Goal: Transaction & Acquisition: Book appointment/travel/reservation

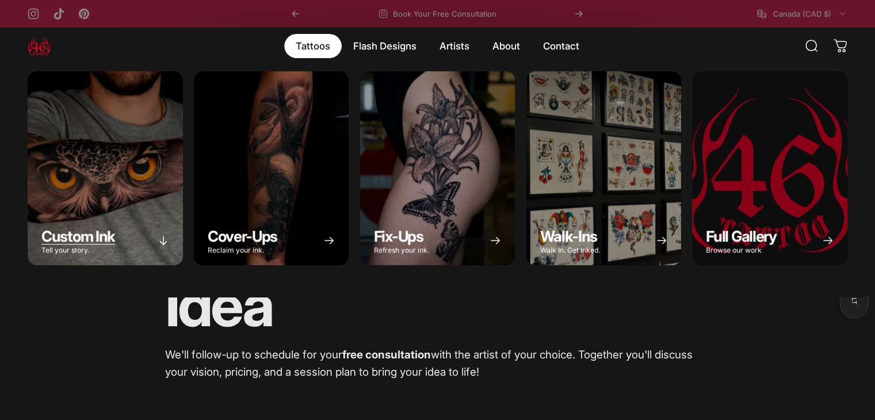
click at [119, 185] on div "Custom Ink" at bounding box center [105, 168] width 155 height 194
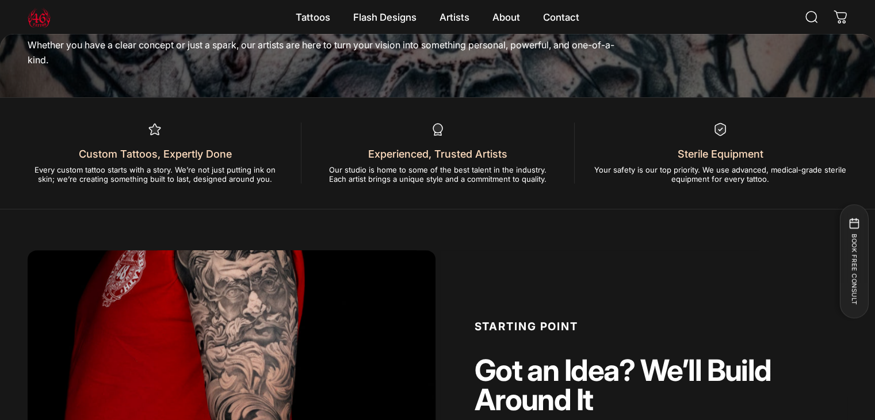
scroll to position [288, 0]
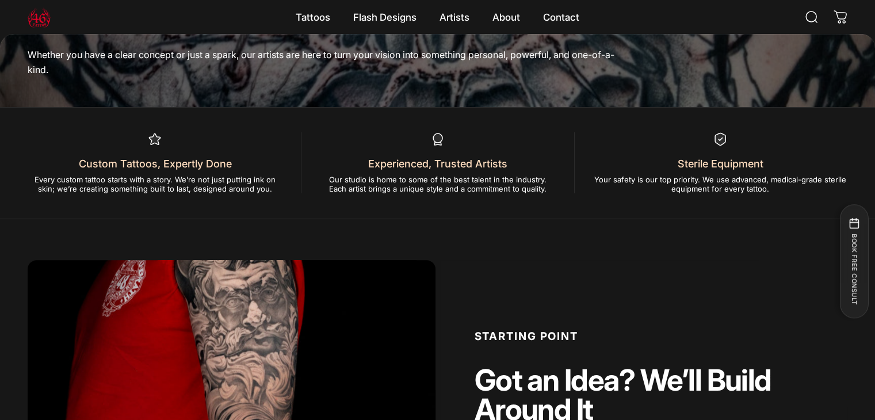
click at [166, 193] on div "Every custom tattoo starts with a story. We’re not just putting ink on skin; we…" at bounding box center [155, 181] width 255 height 23
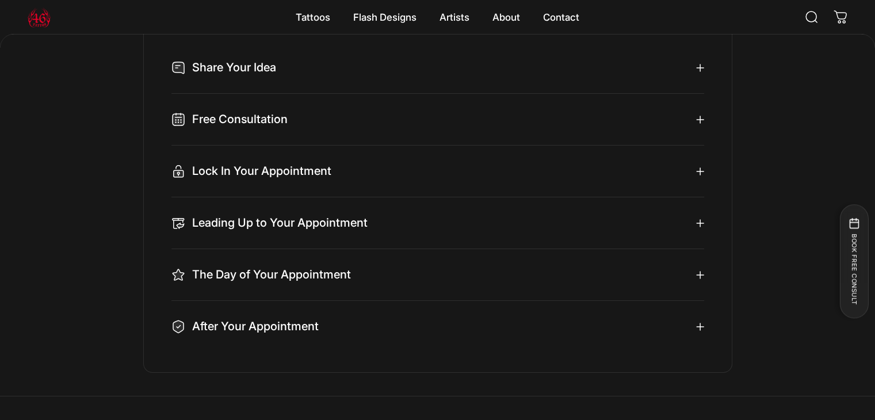
scroll to position [3969, 0]
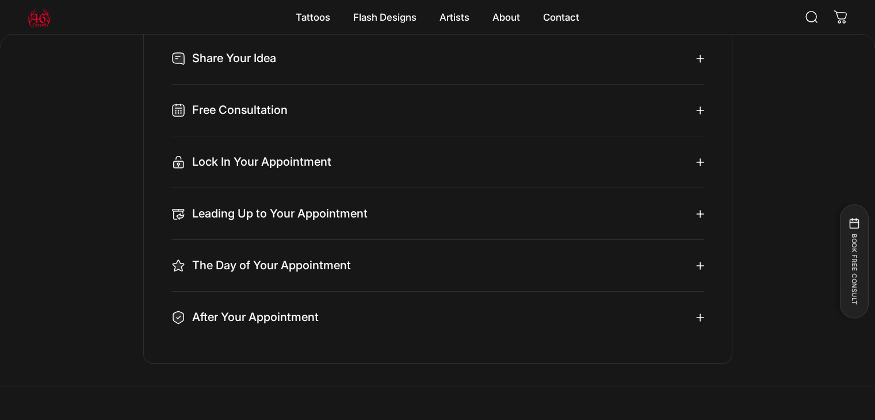
click at [696, 166] on icon at bounding box center [700, 162] width 8 height 8
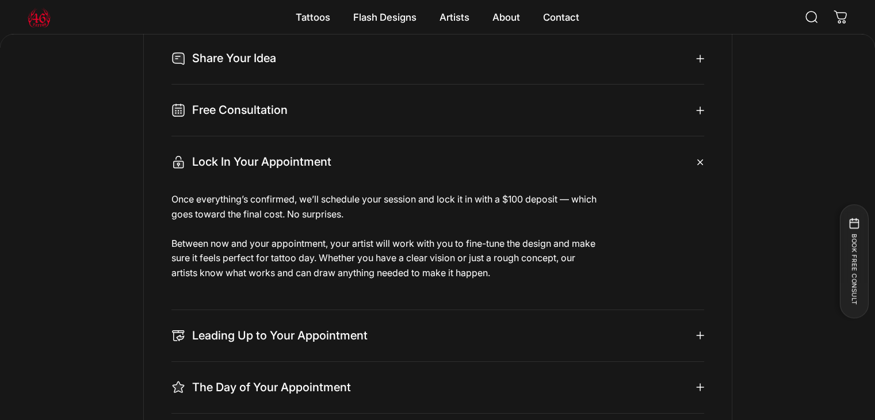
click at [695, 168] on icon at bounding box center [700, 162] width 12 height 12
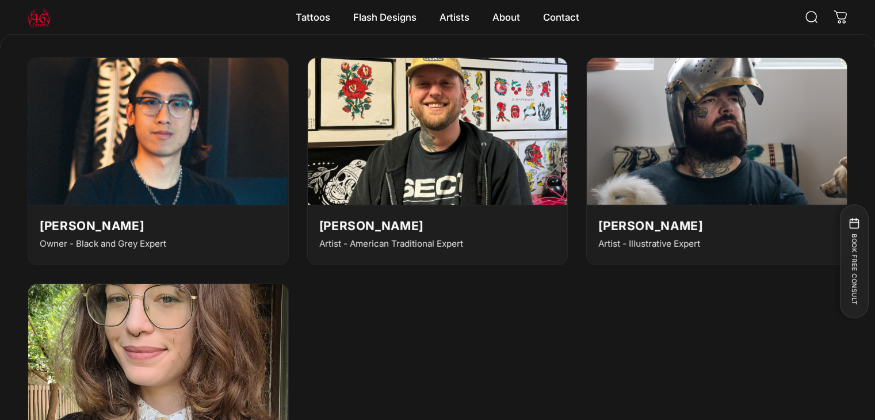
scroll to position [3279, 0]
